Goal: Task Accomplishment & Management: Manage account settings

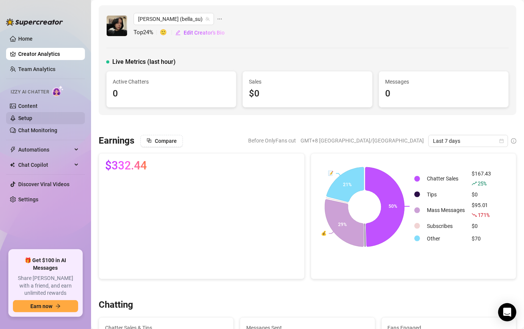
click at [32, 121] on link "Setup" at bounding box center [25, 118] width 14 height 6
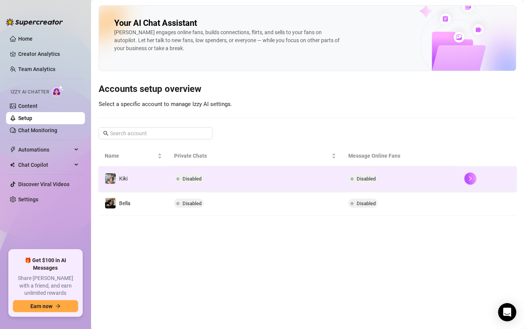
click at [263, 179] on td "Disabled" at bounding box center [255, 178] width 174 height 25
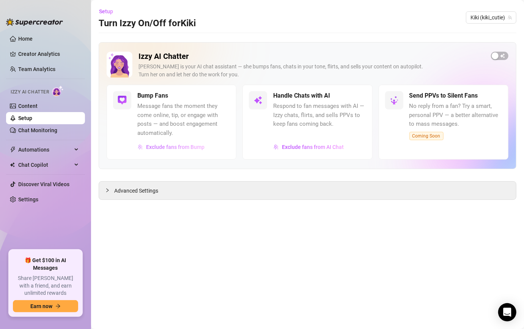
click at [188, 147] on span "Exclude fans from Bump" at bounding box center [175, 147] width 58 height 6
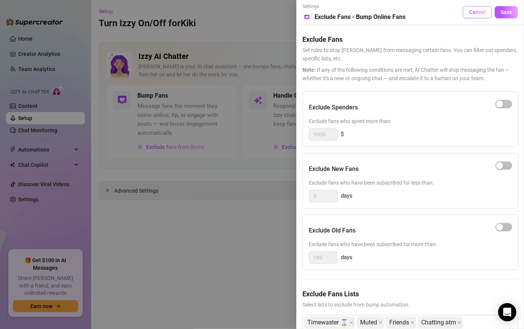
click at [477, 11] on span "Cancel" at bounding box center [477, 12] width 17 height 6
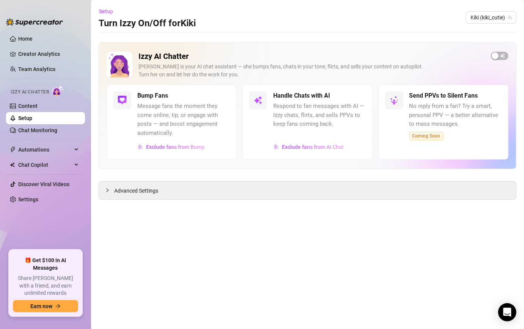
click at [177, 102] on span "Message fans the moment they come online, tip, or engage with posts — and boost…" at bounding box center [183, 120] width 93 height 36
click at [38, 104] on link "Content" at bounding box center [27, 106] width 19 height 6
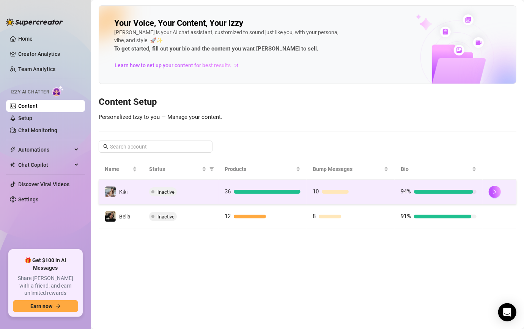
click at [184, 193] on div "Inactive" at bounding box center [180, 191] width 63 height 9
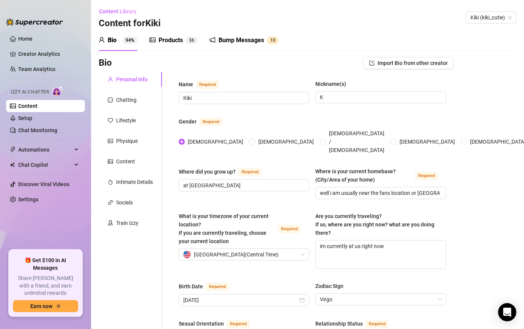
click at [233, 45] on div "Bump Messages 1 0" at bounding box center [244, 40] width 69 height 21
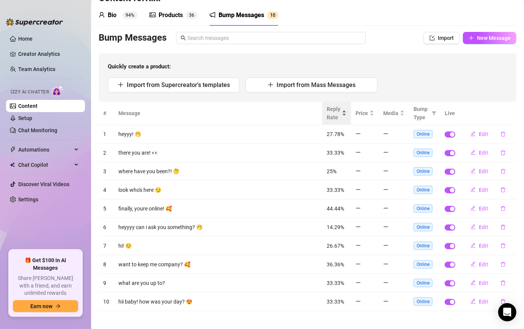
scroll to position [28, 0]
